Goal: Transaction & Acquisition: Download file/media

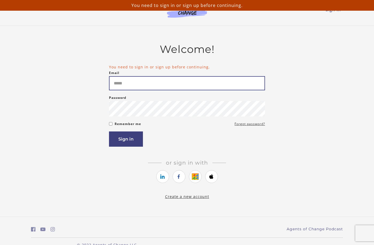
click at [139, 86] on input "Email" at bounding box center [187, 83] width 156 height 14
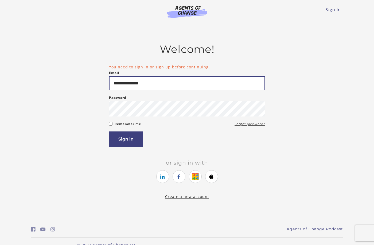
type input "**********"
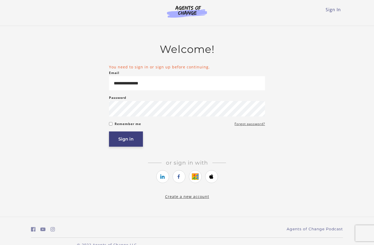
click at [122, 140] on button "Sign in" at bounding box center [126, 139] width 34 height 15
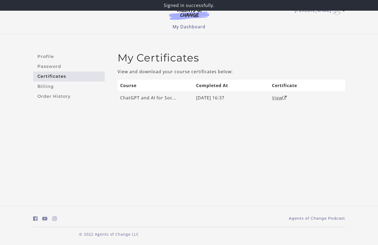
click at [277, 98] on link "View" at bounding box center [279, 98] width 15 height 6
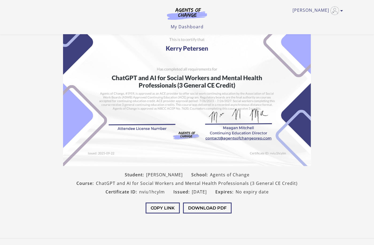
scroll to position [66, 0]
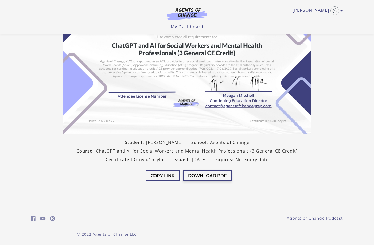
click at [205, 177] on button "Download PDF" at bounding box center [207, 175] width 49 height 11
